Goal: Ask a question: Seek information or help from site administrators or community

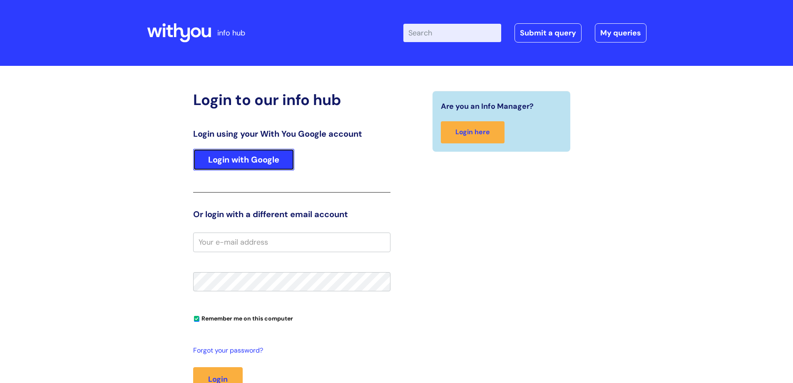
click at [264, 159] on link "Login with Google" at bounding box center [243, 160] width 101 height 22
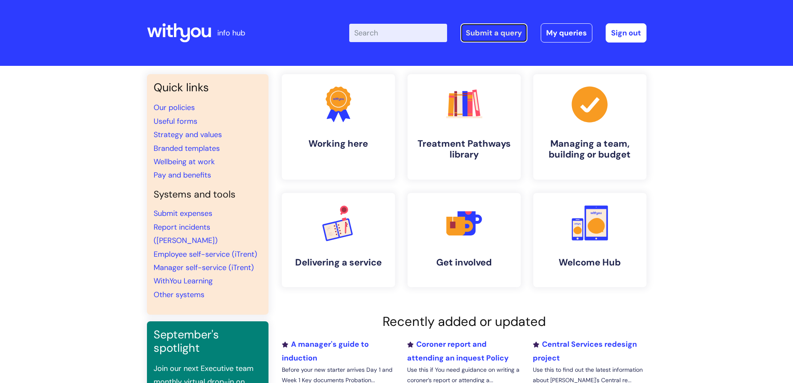
click at [501, 31] on link "Submit a query" at bounding box center [493, 32] width 67 height 19
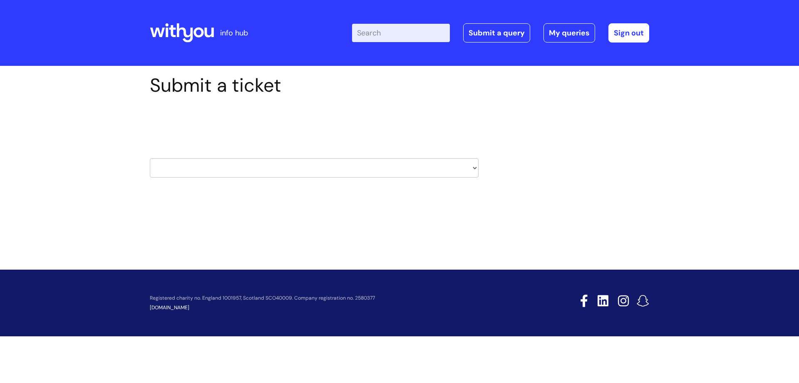
click at [474, 169] on select "HR / People IT and Support Clinical Drug Alerts Finance Accounts Data Support T…" at bounding box center [314, 167] width 329 height 19
select select "hr_/_people"
click at [150, 158] on select "HR / People IT and Support Clinical Drug Alerts Finance Accounts Data Support T…" at bounding box center [314, 167] width 329 height 19
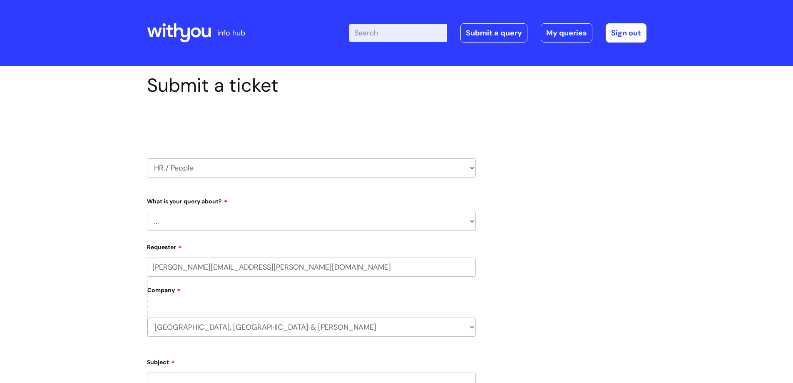
click at [289, 219] on select "... Absence Query Holiday Query Employee change request General HR Query iTrent…" at bounding box center [311, 221] width 329 height 19
select select "iTrent"
click at [147, 212] on select "... Absence Query Holiday Query Employee change request General HR Query iTrent…" at bounding box center [311, 221] width 329 height 19
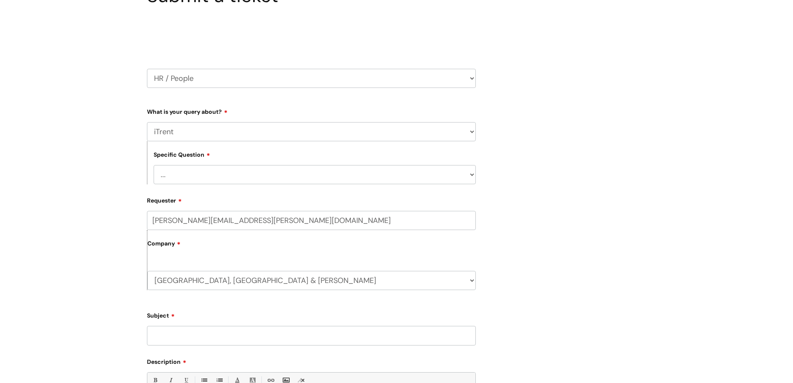
scroll to position [93, 0]
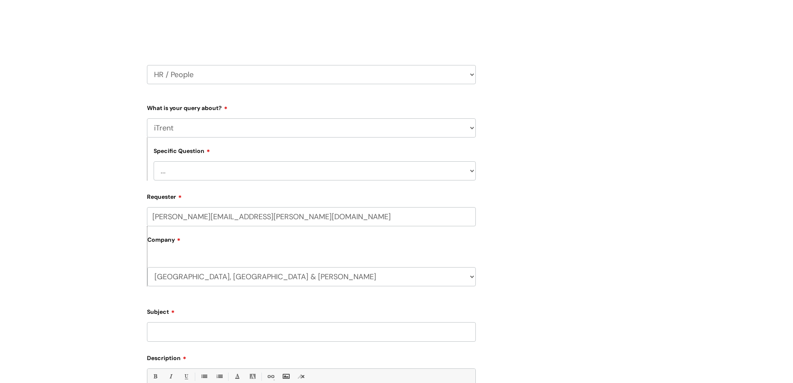
click at [219, 332] on input "Subject" at bounding box center [311, 331] width 329 height 19
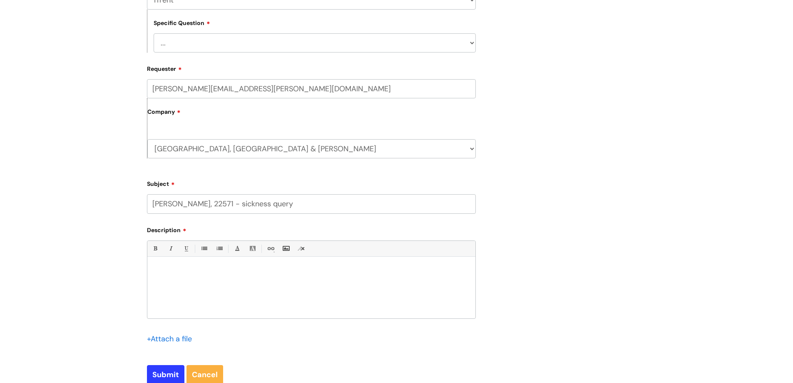
scroll to position [222, 0]
type input "NIL PAVLOV, 22571 - sickness query"
click at [170, 271] on p at bounding box center [312, 269] width 316 height 7
click at [177, 270] on p "Hi team. This is what I see on Nils Itrent page, but I only have one sickness r…" at bounding box center [312, 269] width 316 height 7
click at [317, 284] on p "Can you help me understand what I am looking at here please?" at bounding box center [312, 284] width 316 height 7
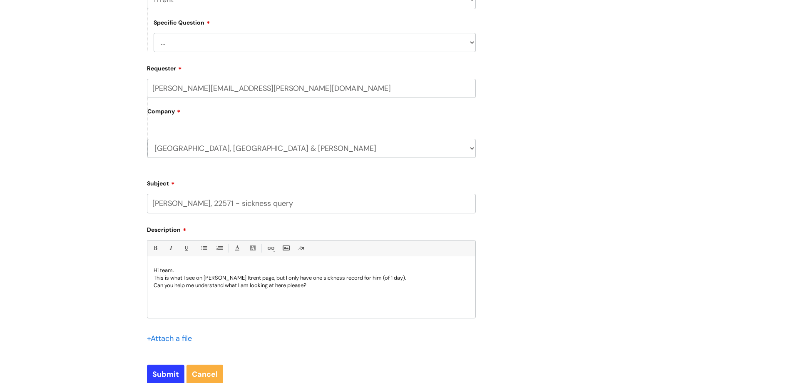
scroll to position [1, 0]
click at [242, 278] on p "This is what I see on Nils Itrent page, but I only have one sickness record for…" at bounding box center [312, 277] width 316 height 7
click at [283, 277] on p "This is what I see on Nils Itrent page (sickness hours), but I only have one si…" at bounding box center [312, 277] width 316 height 7
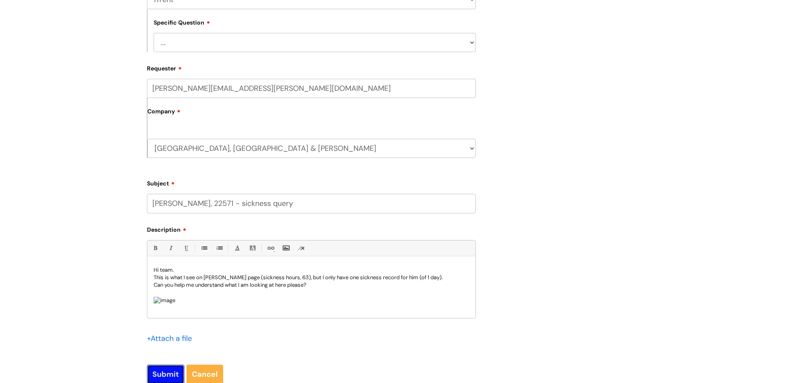
click at [169, 371] on input "Submit" at bounding box center [165, 373] width 37 height 19
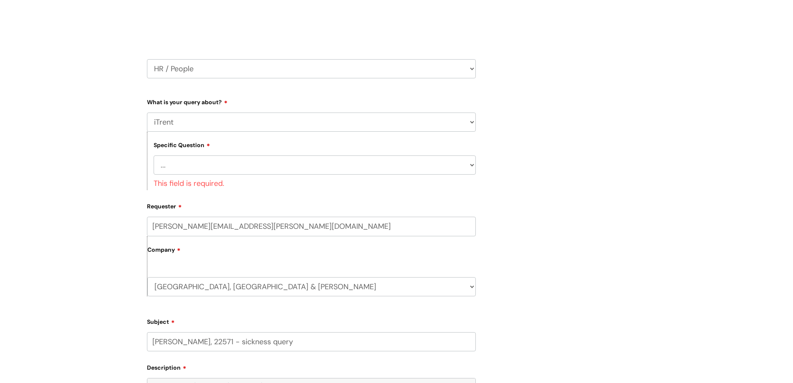
scroll to position [96, 0]
click at [351, 163] on select "... I can’t log in to iTrent I need to change someone’s line manager Issue with…" at bounding box center [315, 167] width 322 height 19
select select "Other iTrent query"
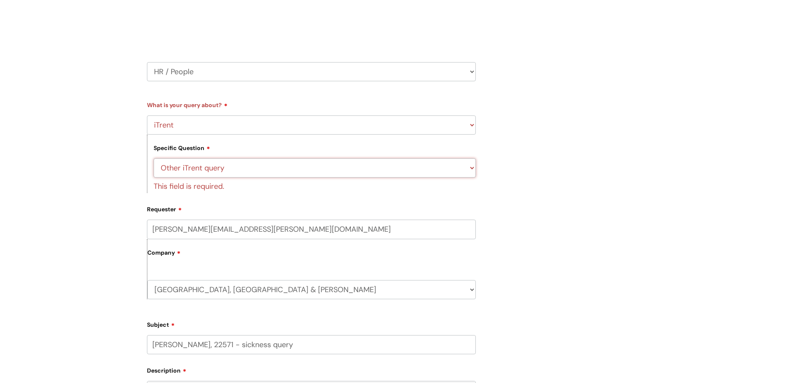
click at [154, 158] on select "... I can’t log in to iTrent I need to change someone’s line manager Issue with…" at bounding box center [315, 167] width 322 height 19
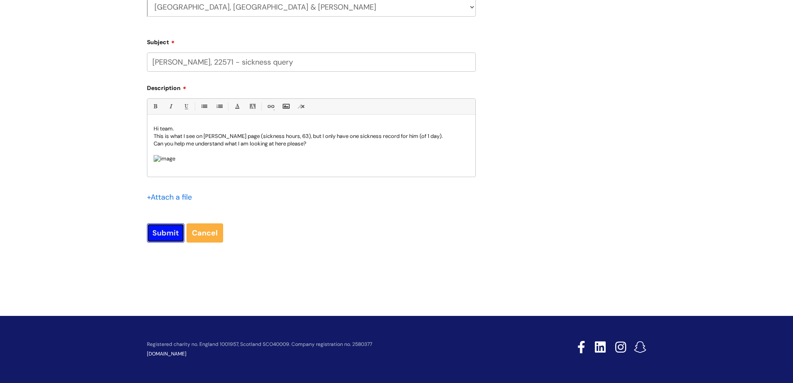
scroll to position [363, 0]
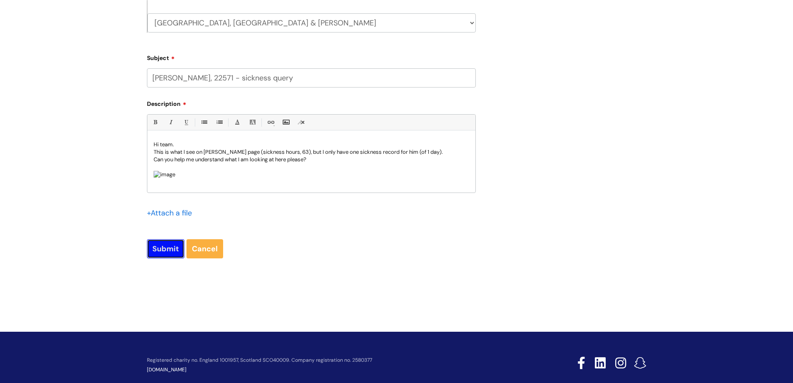
click at [167, 239] on input "Submit" at bounding box center [165, 248] width 37 height 19
type input "Please Wait..."
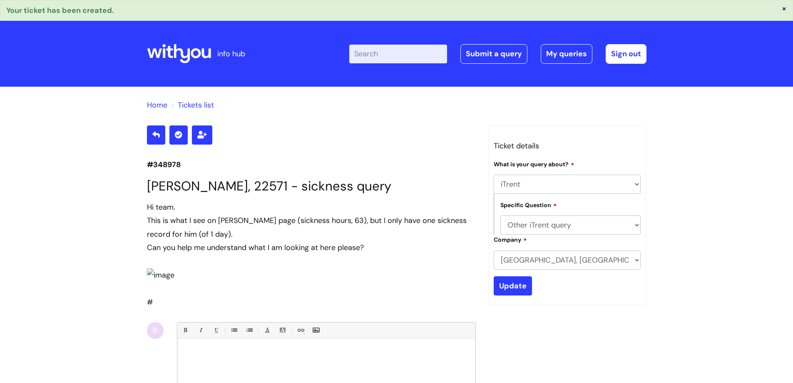
select select "iTrent"
select select "Other iTrent query"
